Goal: Task Accomplishment & Management: Use online tool/utility

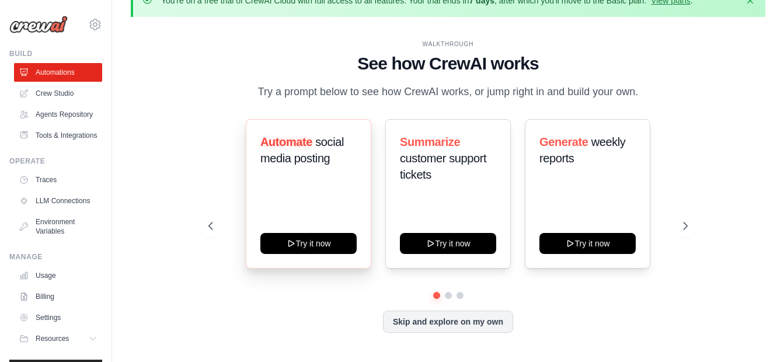
scroll to position [41, 0]
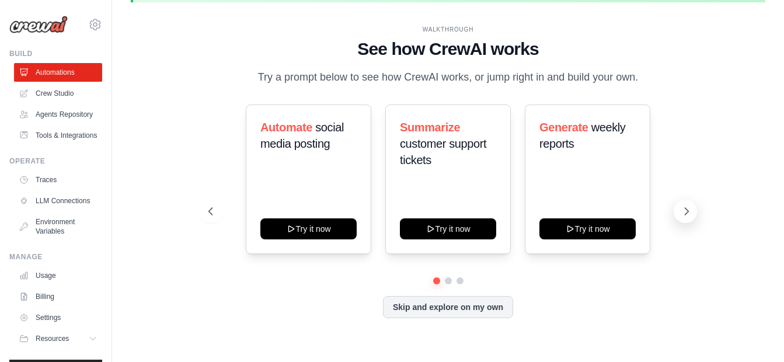
click at [693, 217] on button at bounding box center [685, 211] width 23 height 23
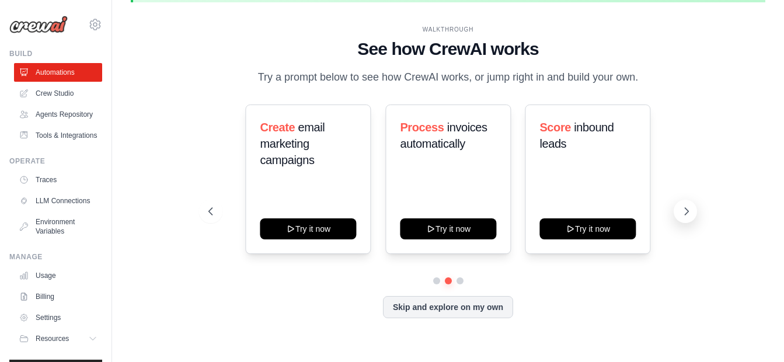
click at [692, 206] on icon at bounding box center [687, 211] width 12 height 12
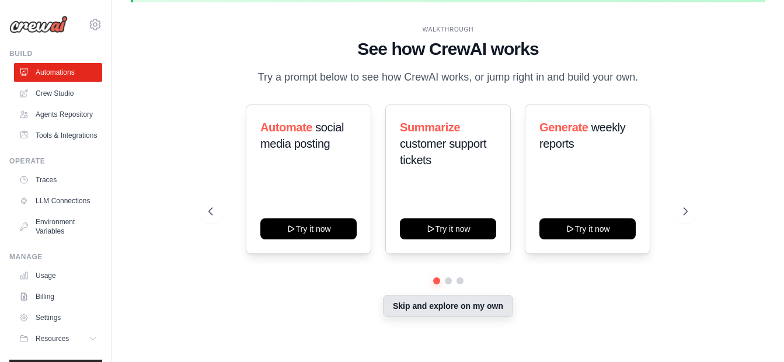
click at [396, 309] on button "Skip and explore on my own" at bounding box center [448, 306] width 130 height 22
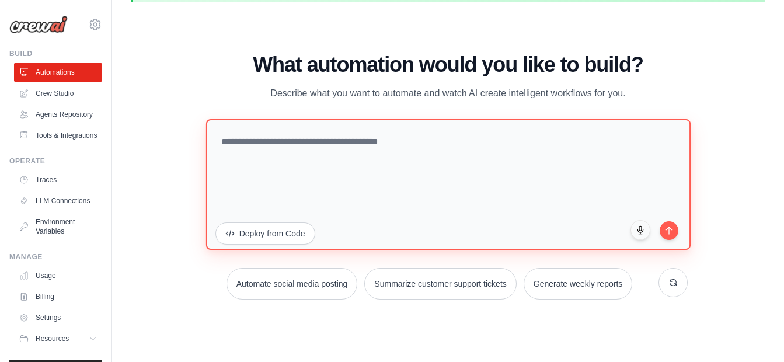
click at [287, 171] on textarea at bounding box center [448, 184] width 484 height 131
click at [497, 177] on textarea at bounding box center [448, 184] width 484 height 131
type textarea "**********"
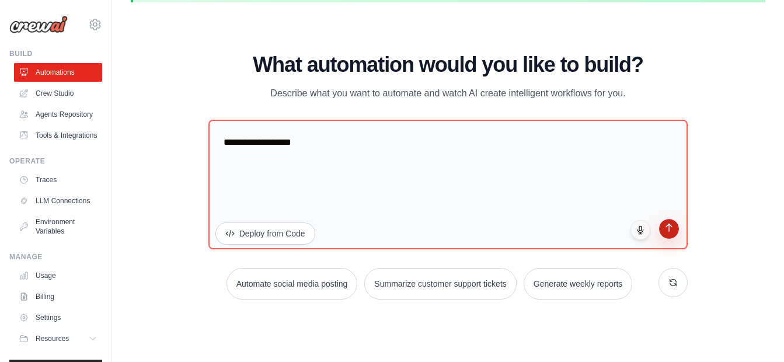
click at [668, 233] on button "submit" at bounding box center [669, 229] width 20 height 20
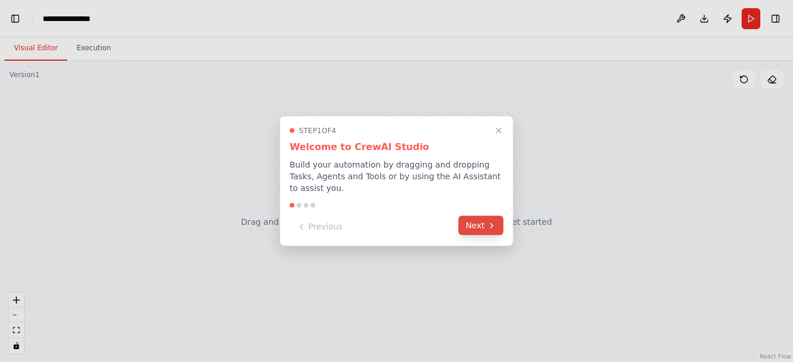
scroll to position [65, 0]
click at [477, 221] on button "Next" at bounding box center [480, 225] width 45 height 19
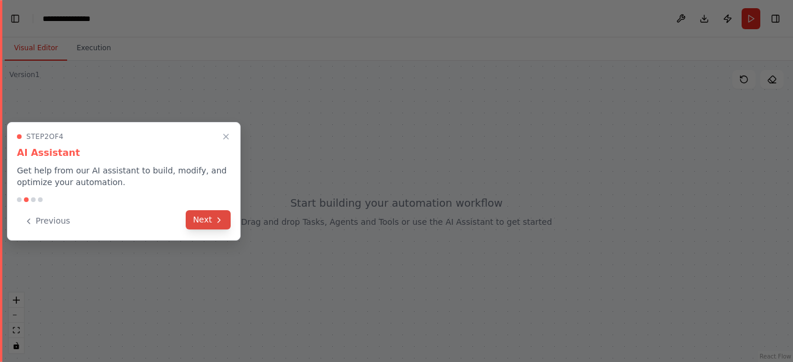
click at [204, 219] on button "Next" at bounding box center [208, 219] width 45 height 19
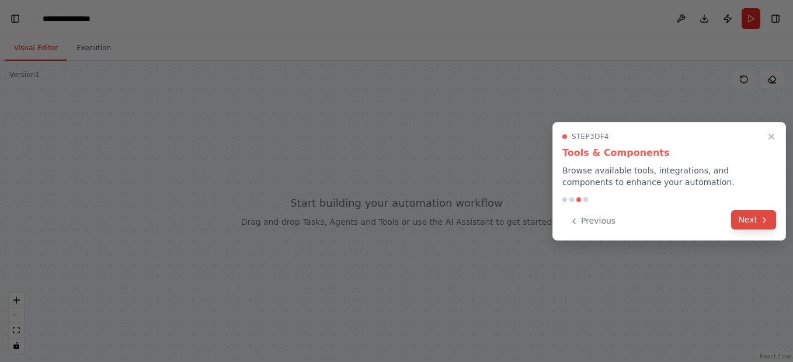
click at [772, 227] on button "Next" at bounding box center [753, 219] width 45 height 19
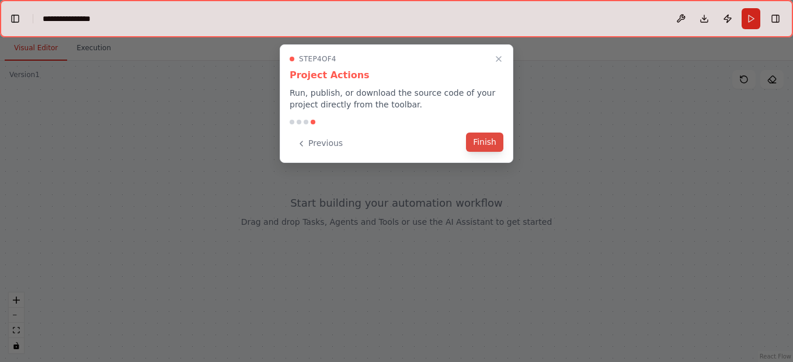
click at [491, 145] on button "Finish" at bounding box center [484, 141] width 37 height 19
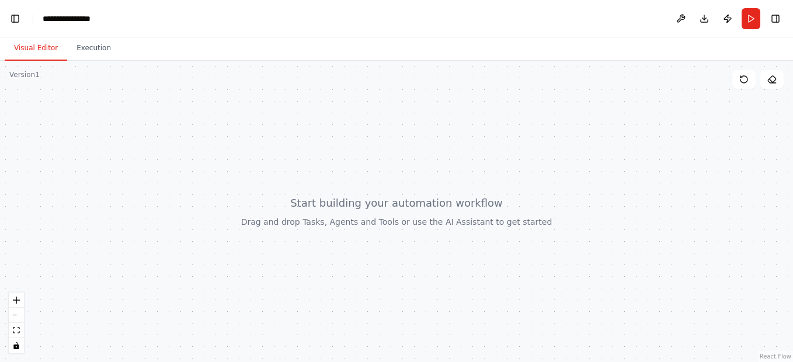
click at [404, 215] on div at bounding box center [396, 211] width 793 height 301
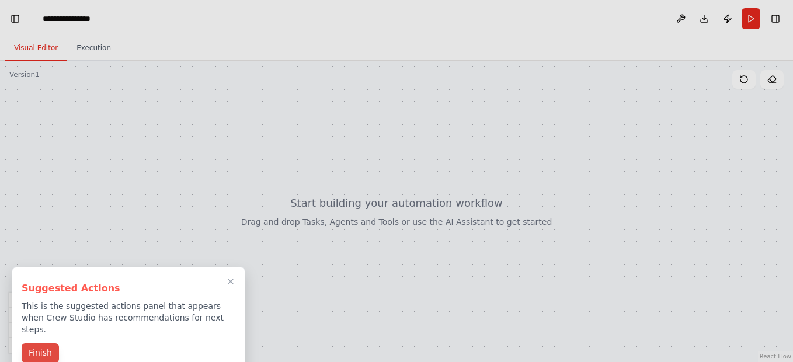
click at [44, 343] on button "Finish" at bounding box center [40, 352] width 37 height 19
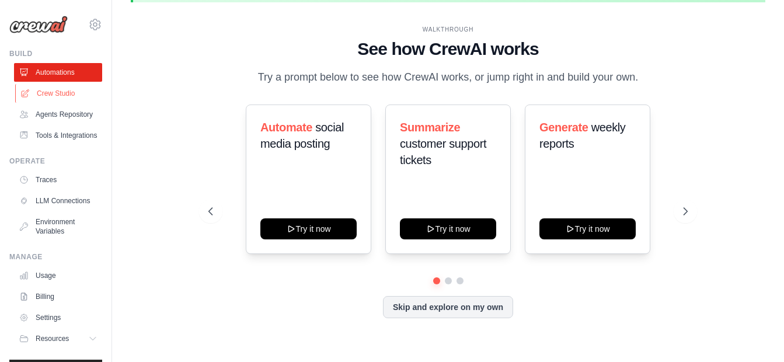
click at [64, 92] on link "Crew Studio" at bounding box center [59, 93] width 88 height 19
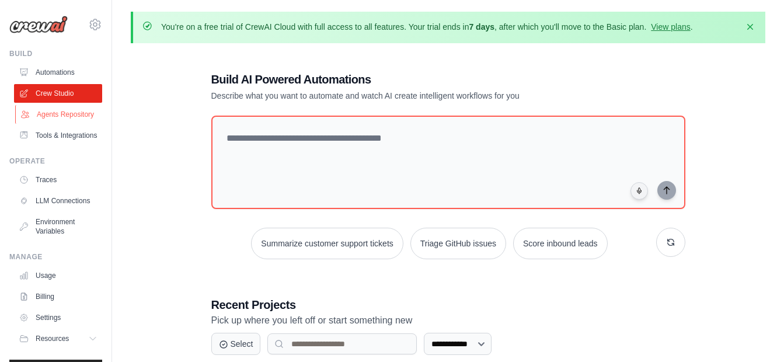
click at [46, 118] on link "Agents Repository" at bounding box center [59, 114] width 88 height 19
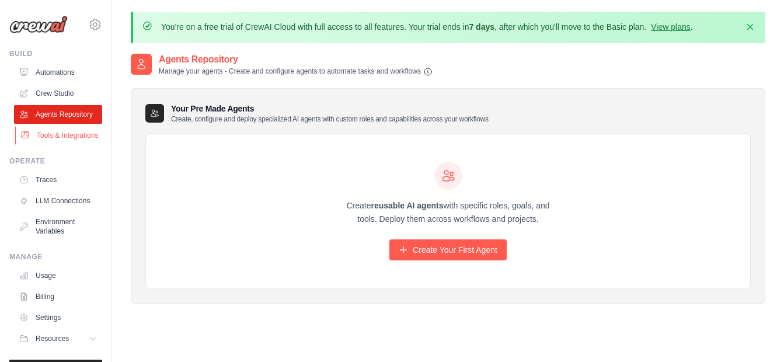
click at [60, 145] on link "Tools & Integrations" at bounding box center [59, 135] width 88 height 19
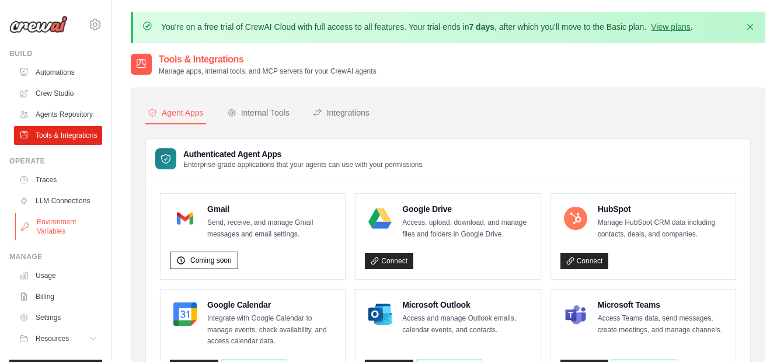
click at [64, 240] on link "Environment Variables" at bounding box center [59, 226] width 88 height 28
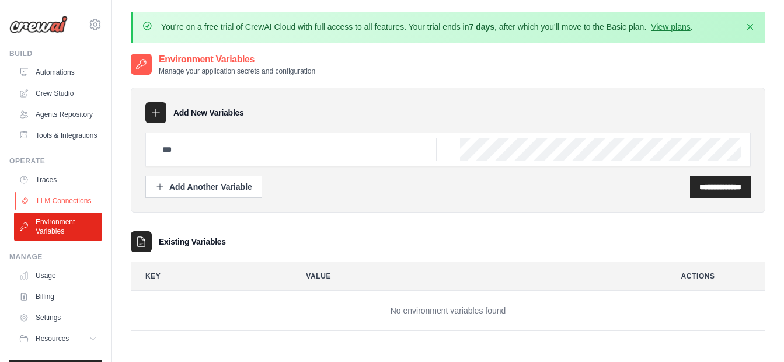
click at [64, 210] on link "LLM Connections" at bounding box center [59, 200] width 88 height 19
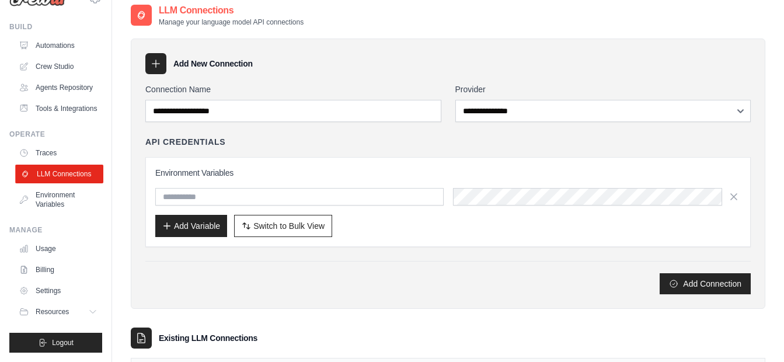
scroll to position [131, 0]
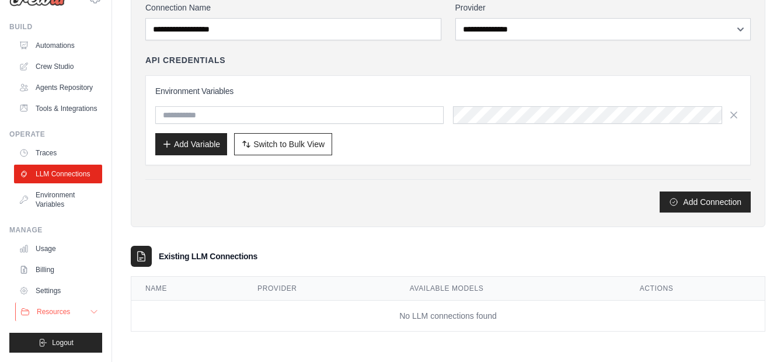
click at [54, 308] on span "Resources" at bounding box center [53, 311] width 33 height 9
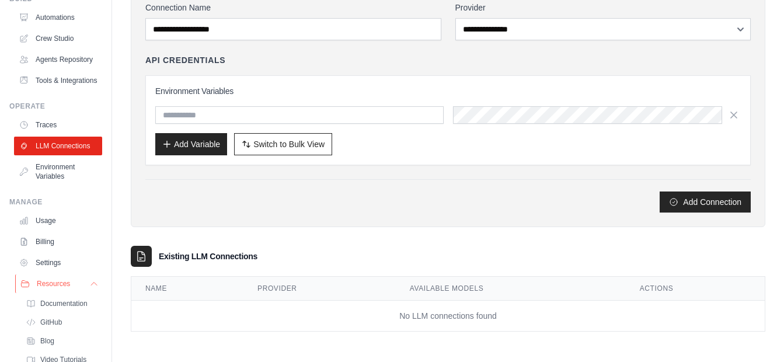
click at [54, 288] on span "Resources" at bounding box center [53, 283] width 33 height 9
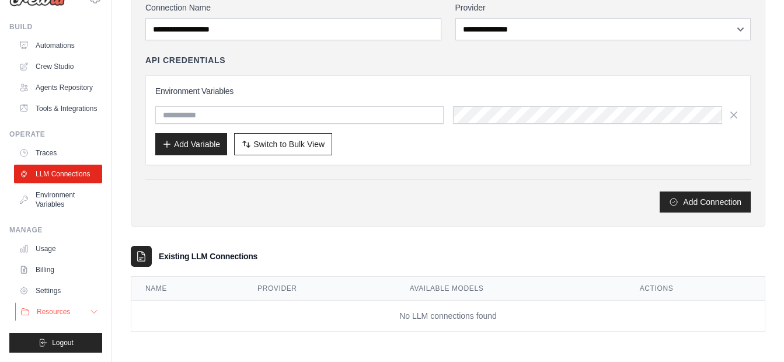
click at [54, 308] on span "Resources" at bounding box center [53, 311] width 33 height 9
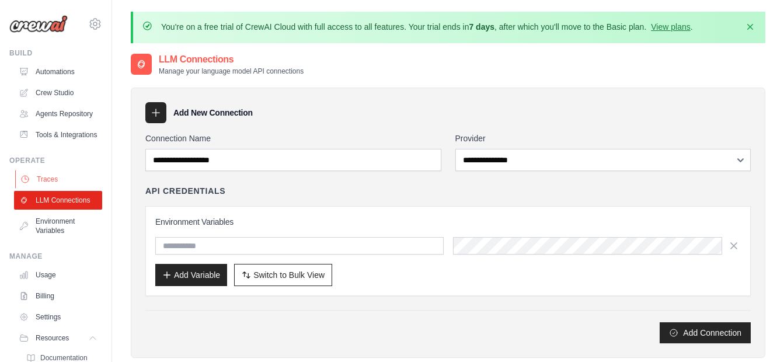
scroll to position [0, 0]
click at [57, 145] on link "Tools & Integrations" at bounding box center [59, 135] width 88 height 19
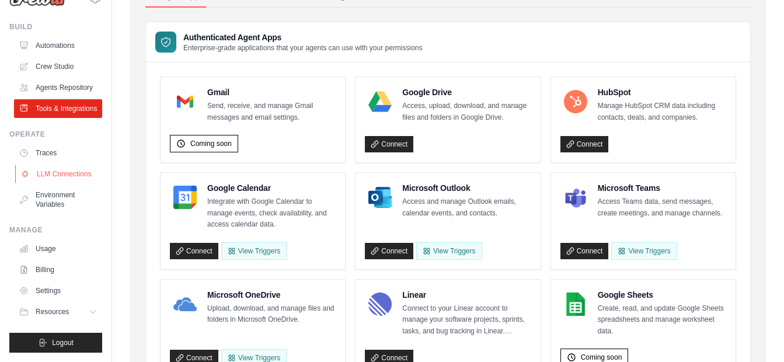
scroll to position [55, 0]
click at [52, 147] on link "Traces" at bounding box center [59, 153] width 88 height 19
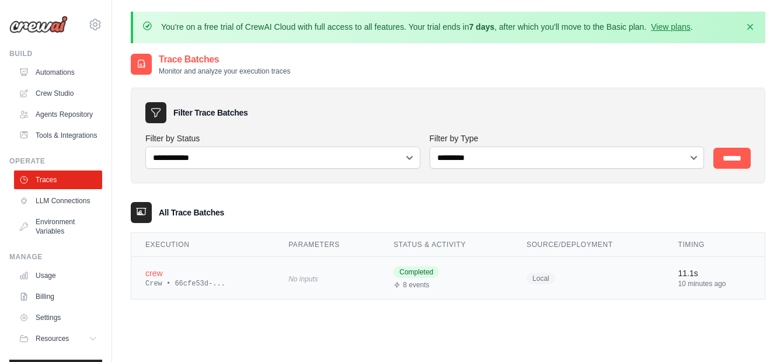
click at [175, 278] on div "crew" at bounding box center [202, 273] width 115 height 12
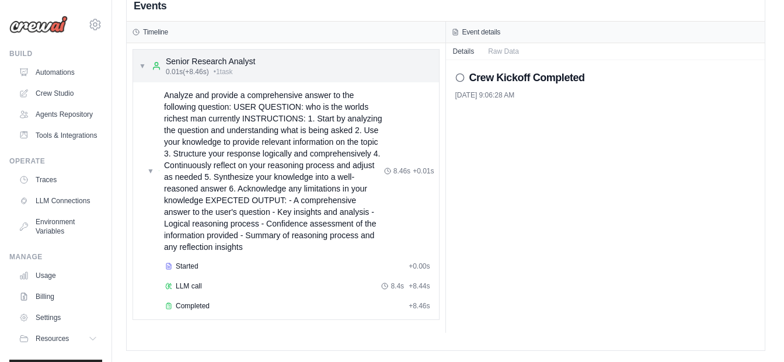
scroll to position [65, 0]
click at [141, 64] on span "▼" at bounding box center [142, 65] width 7 height 9
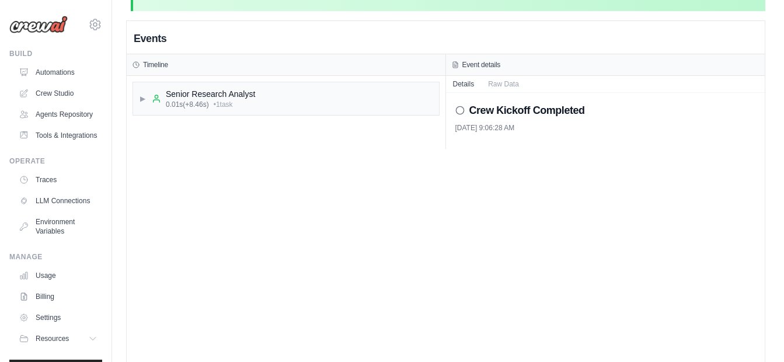
scroll to position [0, 0]
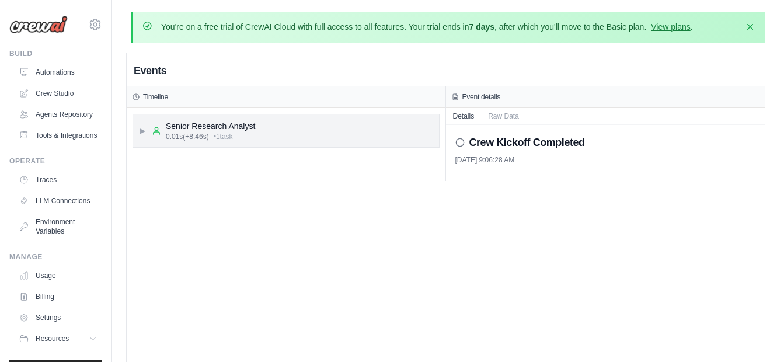
click at [339, 126] on div "▶ Senior Research Analyst 0.01s (+8.46s) • 1 task" at bounding box center [286, 130] width 306 height 33
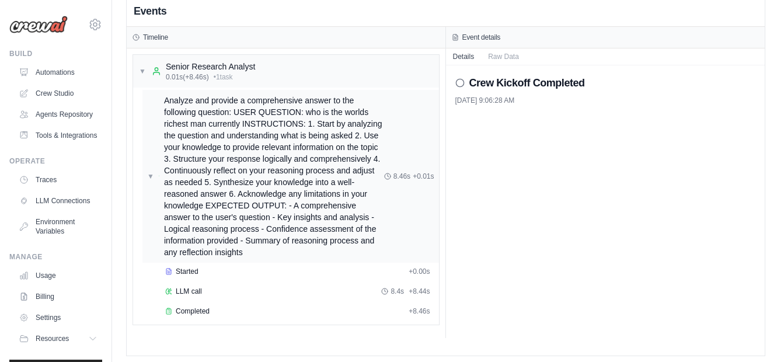
scroll to position [65, 0]
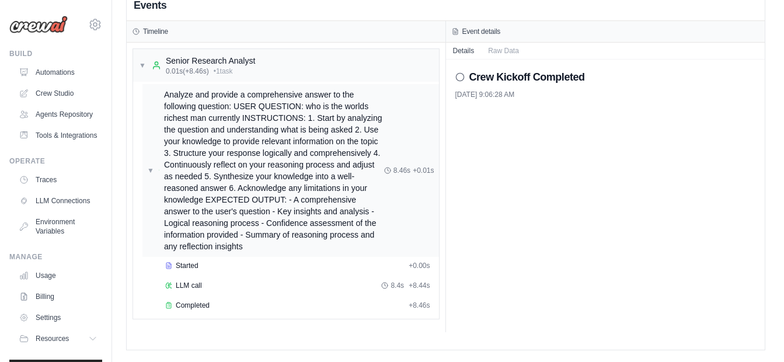
click at [310, 183] on span "Analyze and provide a comprehensive answer to the following question: USER QUES…" at bounding box center [274, 170] width 220 height 163
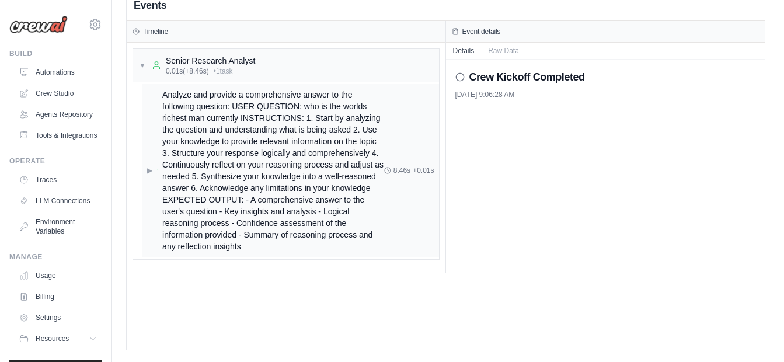
click at [307, 227] on span "Analyze and provide a comprehensive answer to the following question: USER QUES…" at bounding box center [273, 170] width 222 height 163
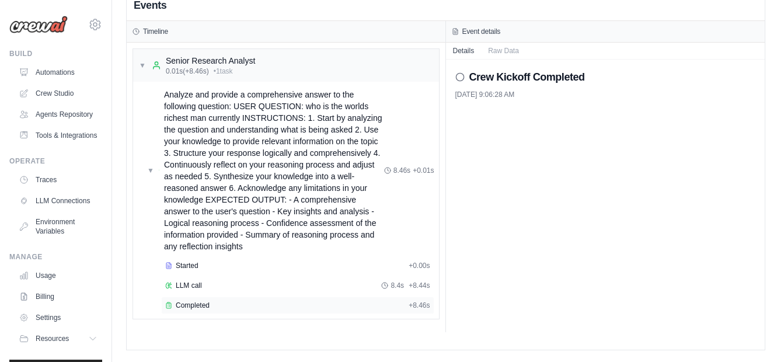
click at [239, 304] on div "Completed" at bounding box center [284, 305] width 239 height 9
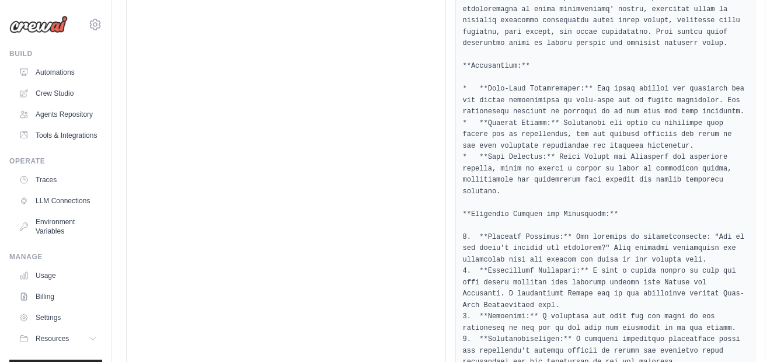
scroll to position [657, 0]
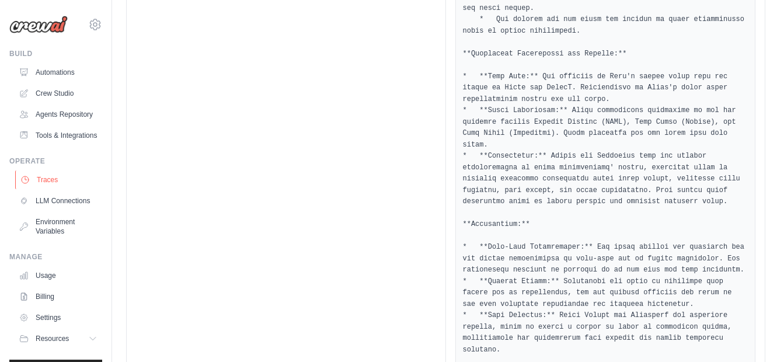
click at [54, 189] on link "Traces" at bounding box center [59, 179] width 88 height 19
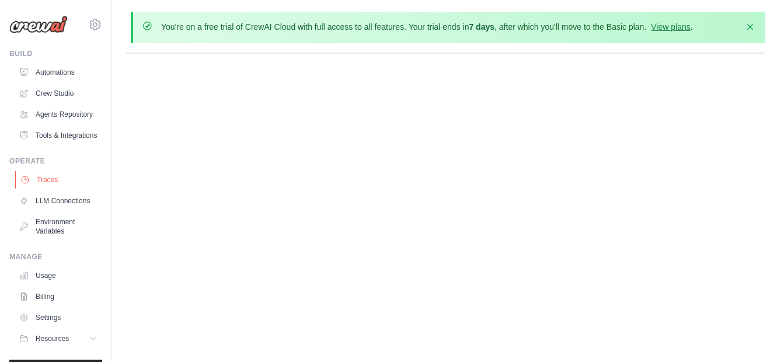
scroll to position [0, 0]
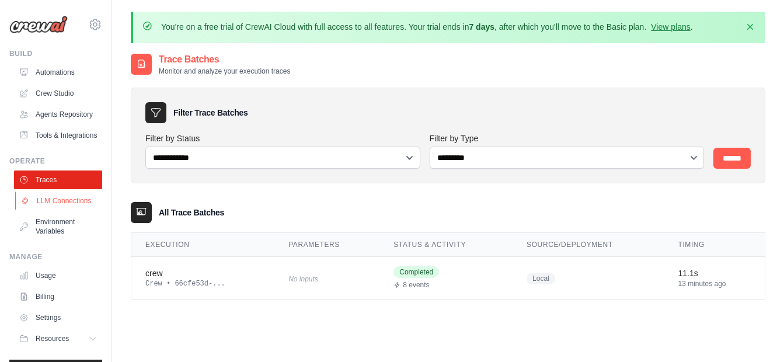
click at [58, 210] on link "LLM Connections" at bounding box center [59, 200] width 88 height 19
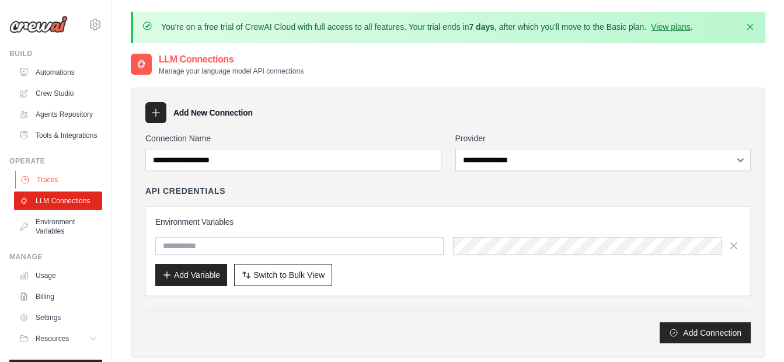
click at [58, 189] on link "Traces" at bounding box center [59, 179] width 88 height 19
